Goal: Task Accomplishment & Management: Use online tool/utility

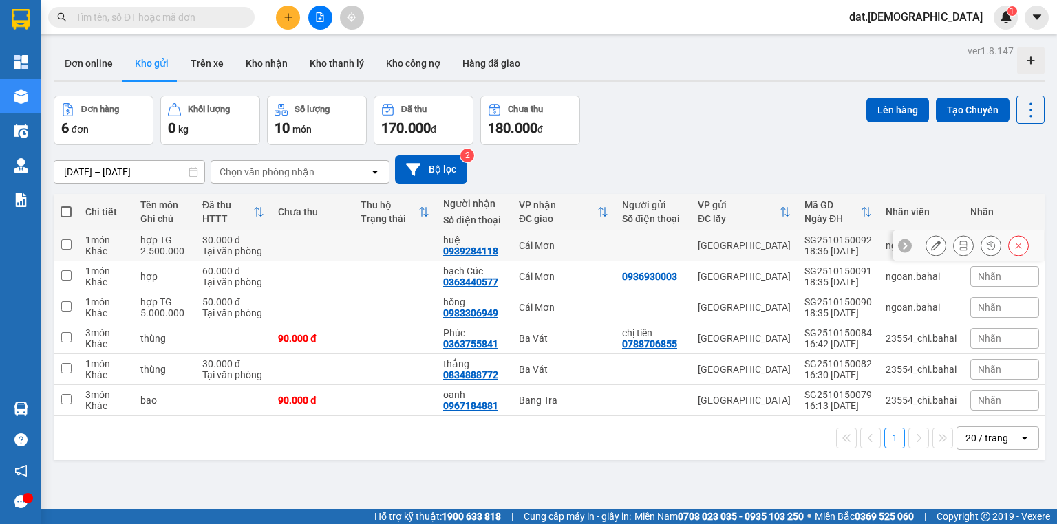
click at [958, 242] on icon at bounding box center [963, 246] width 10 height 10
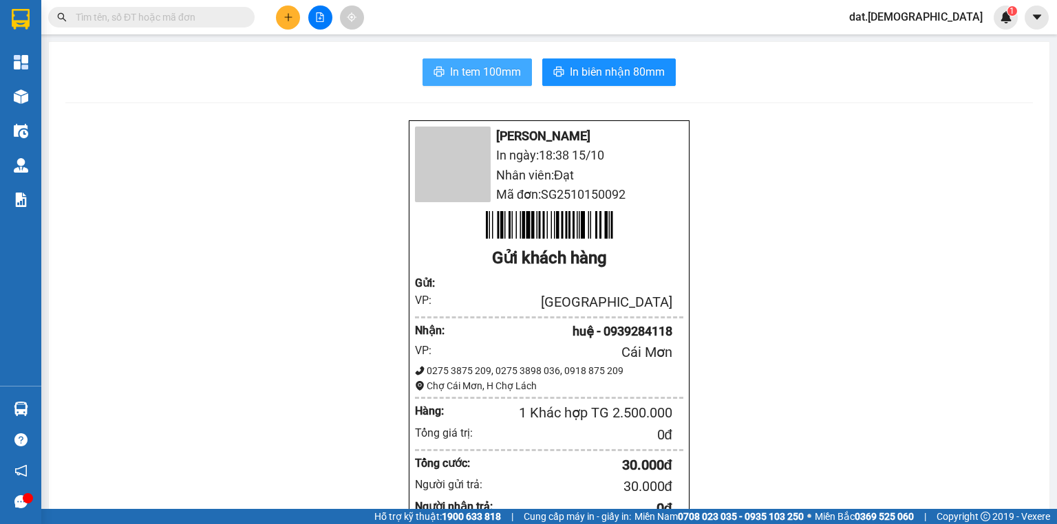
click at [450, 79] on span "In tem 100mm" at bounding box center [485, 71] width 71 height 17
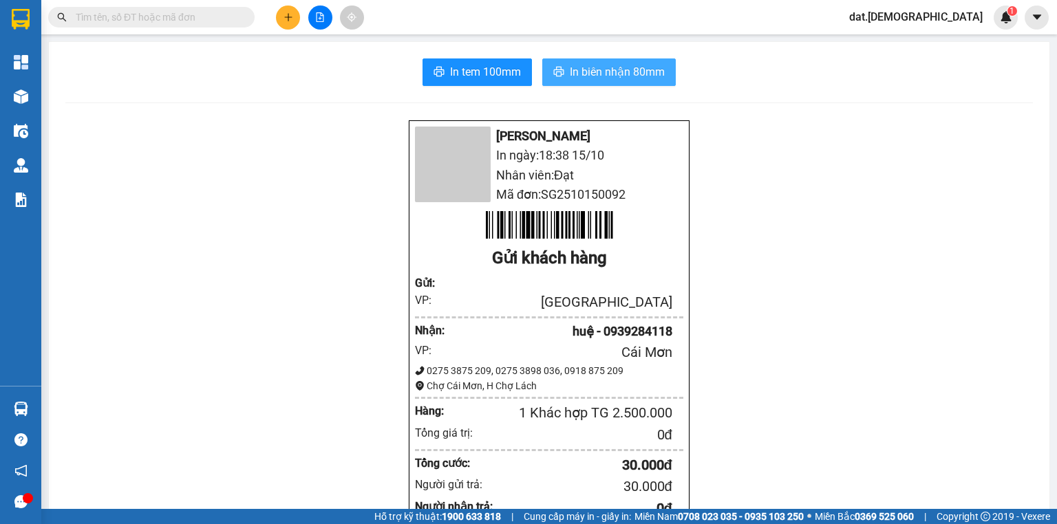
click at [614, 82] on button "In biên nhận 80mm" at bounding box center [608, 72] width 133 height 28
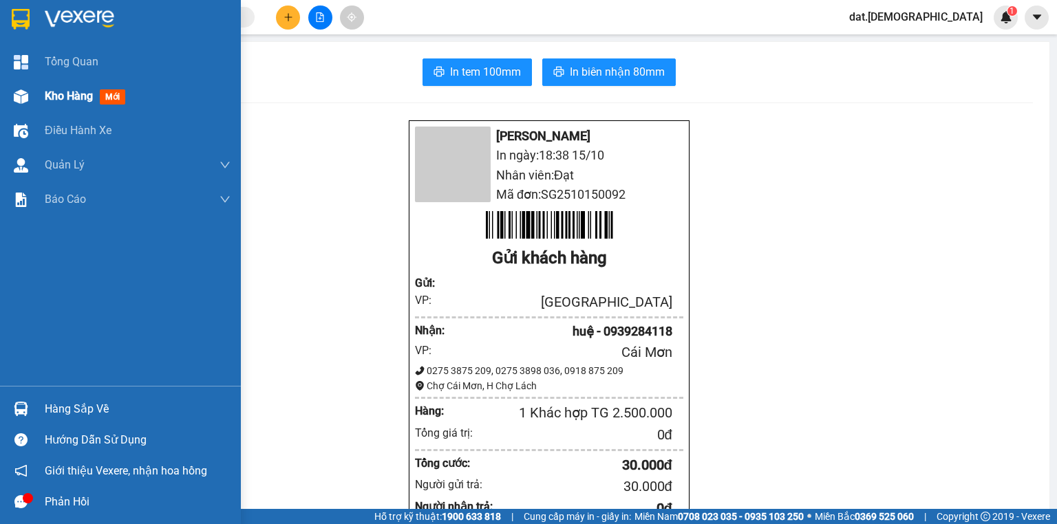
click at [59, 102] on span "Kho hàng" at bounding box center [69, 95] width 48 height 13
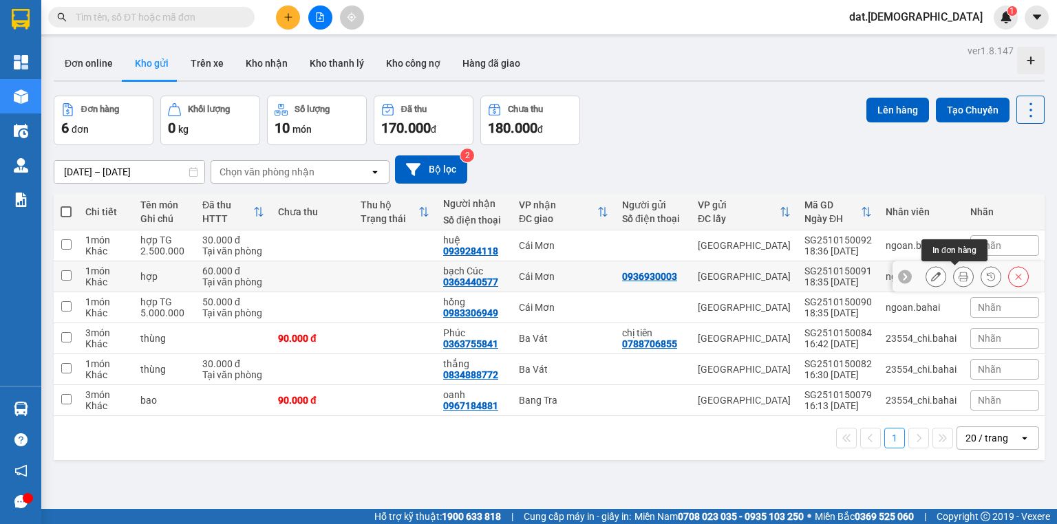
click at [958, 279] on icon at bounding box center [963, 277] width 10 height 10
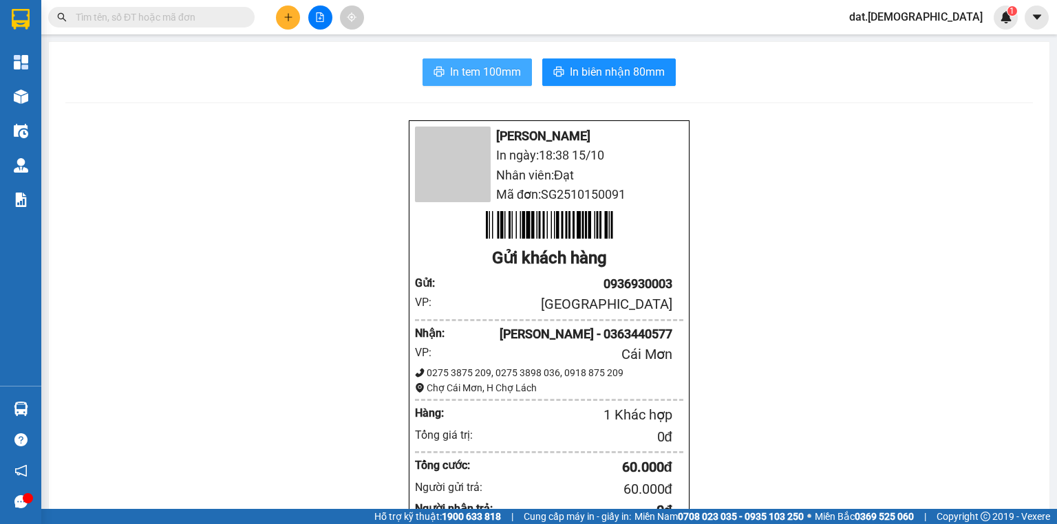
click at [460, 85] on button "In tem 100mm" at bounding box center [476, 72] width 109 height 28
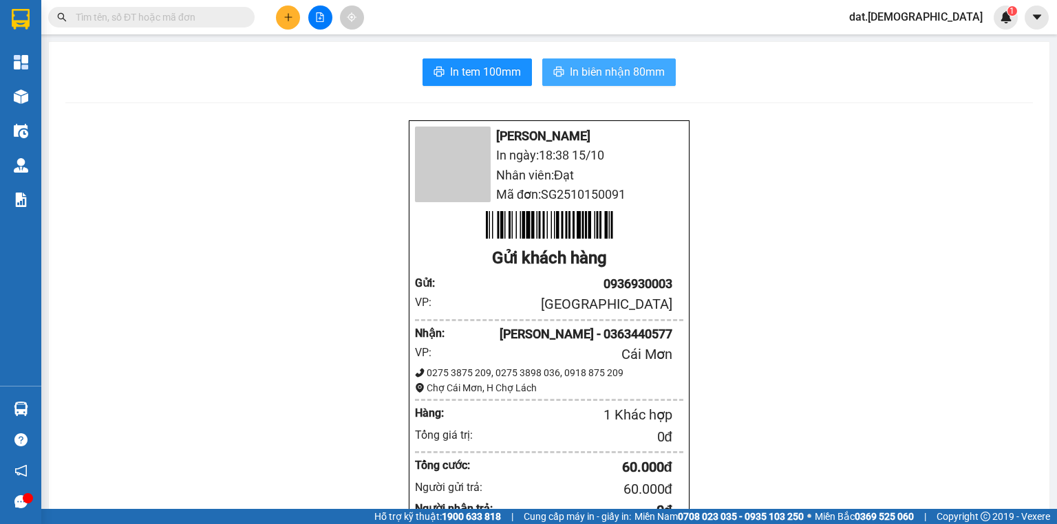
click at [603, 76] on span "In biên nhận 80mm" at bounding box center [617, 71] width 95 height 17
click at [28, 100] on div at bounding box center [21, 97] width 24 height 24
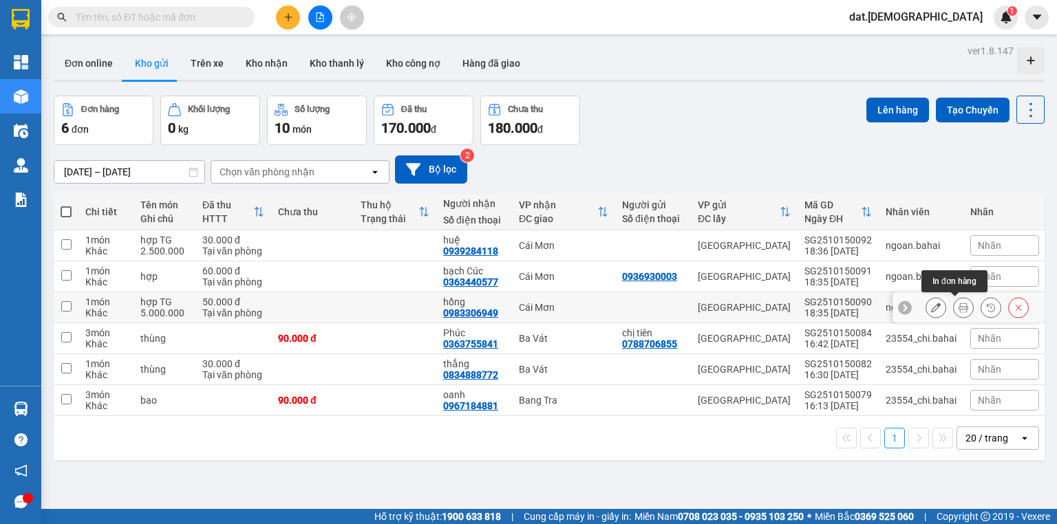
click at [958, 309] on icon at bounding box center [963, 308] width 10 height 10
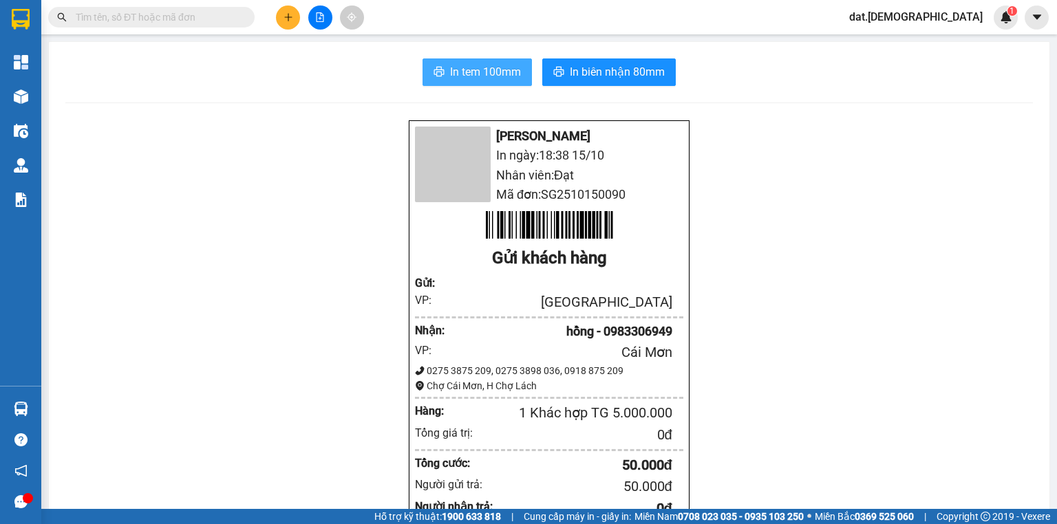
click at [484, 78] on span "In tem 100mm" at bounding box center [485, 71] width 71 height 17
click at [601, 73] on span "In biên nhận 80mm" at bounding box center [617, 71] width 95 height 17
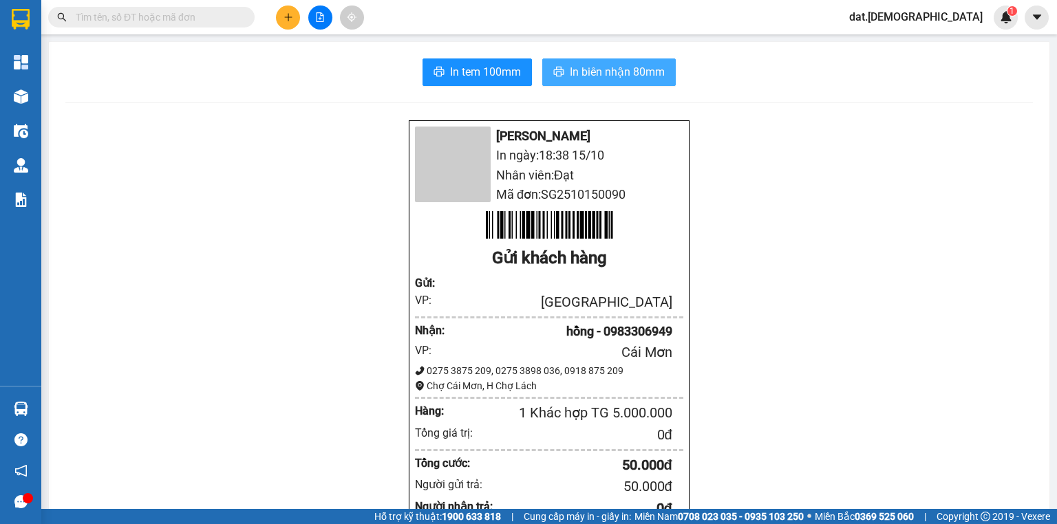
click at [625, 80] on span "In biên nhận 80mm" at bounding box center [617, 71] width 95 height 17
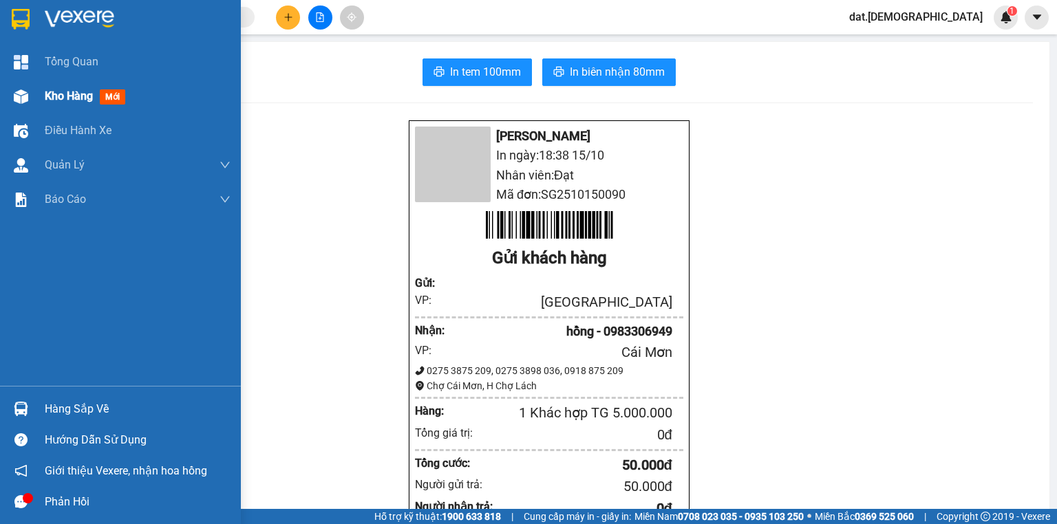
click at [153, 94] on div "Kho hàng mới" at bounding box center [138, 96] width 186 height 34
